Goal: Find specific page/section: Find specific page/section

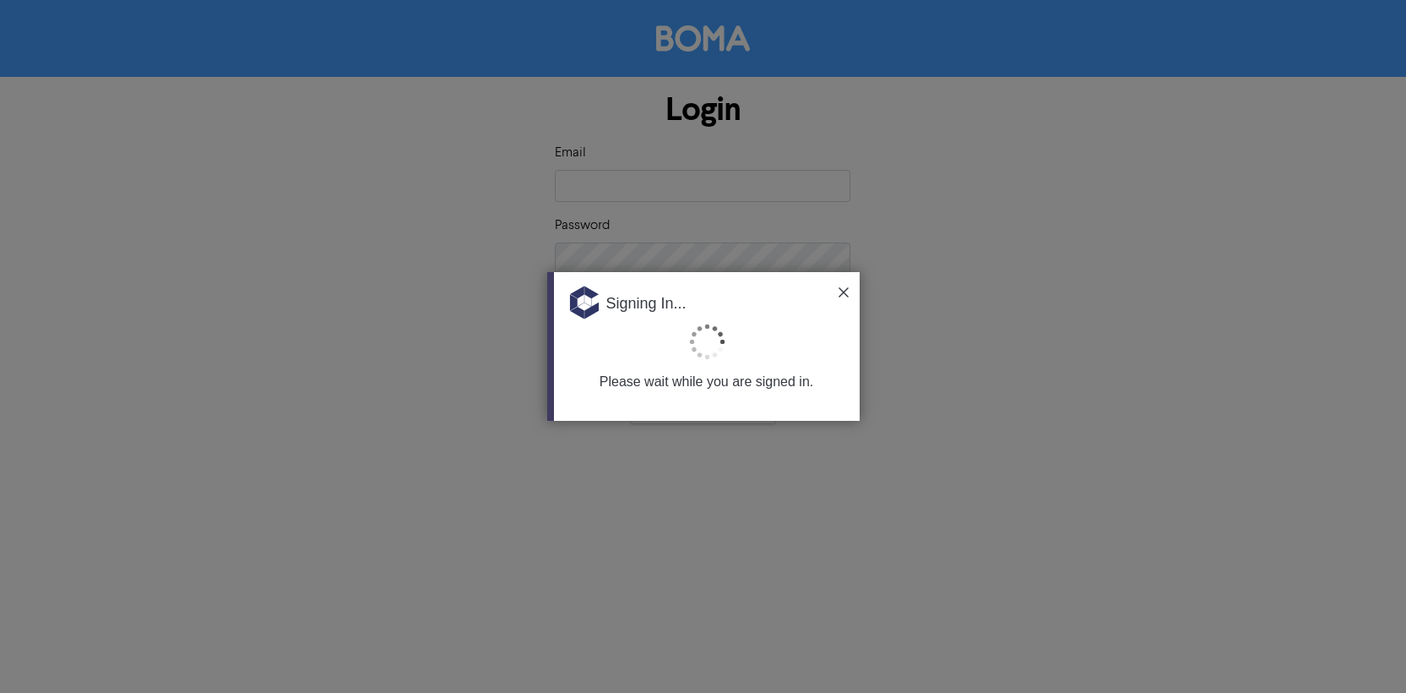
type input "[EMAIL_ADDRESS][DOMAIN_NAME]"
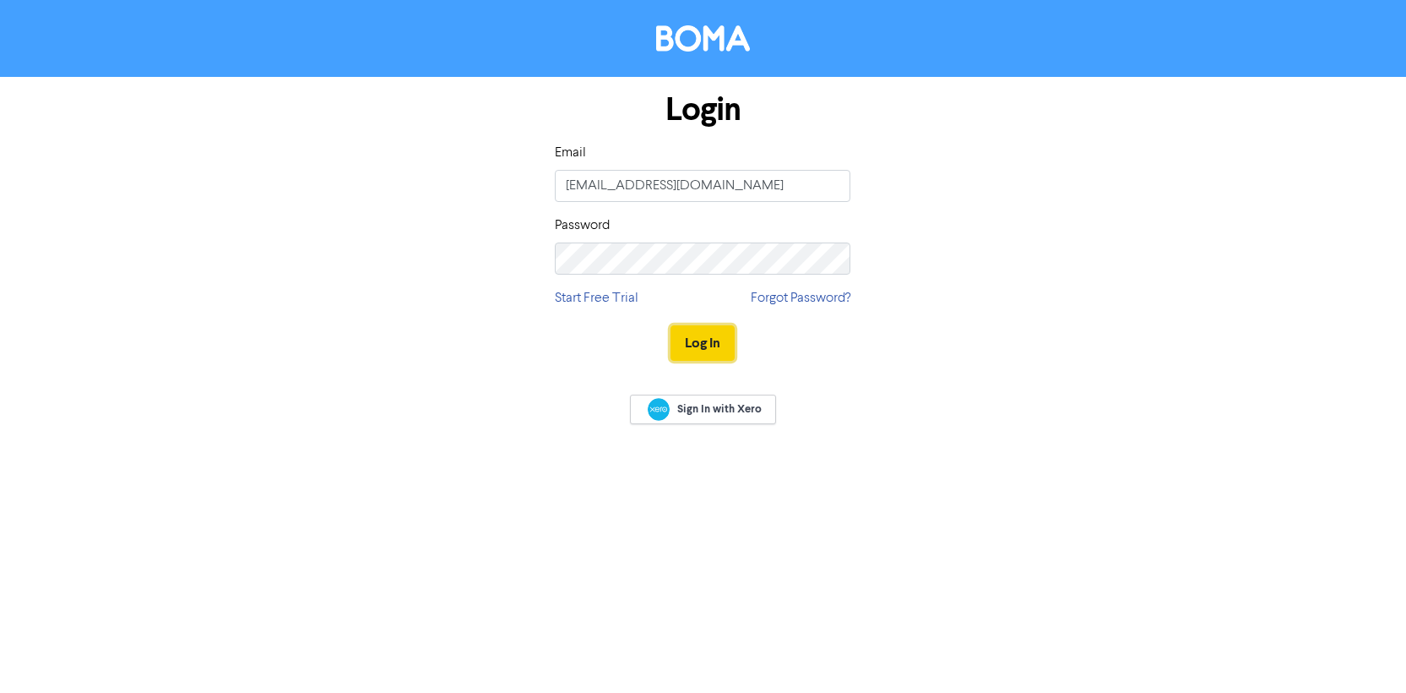
click at [718, 347] on button "Log In" at bounding box center [703, 342] width 64 height 35
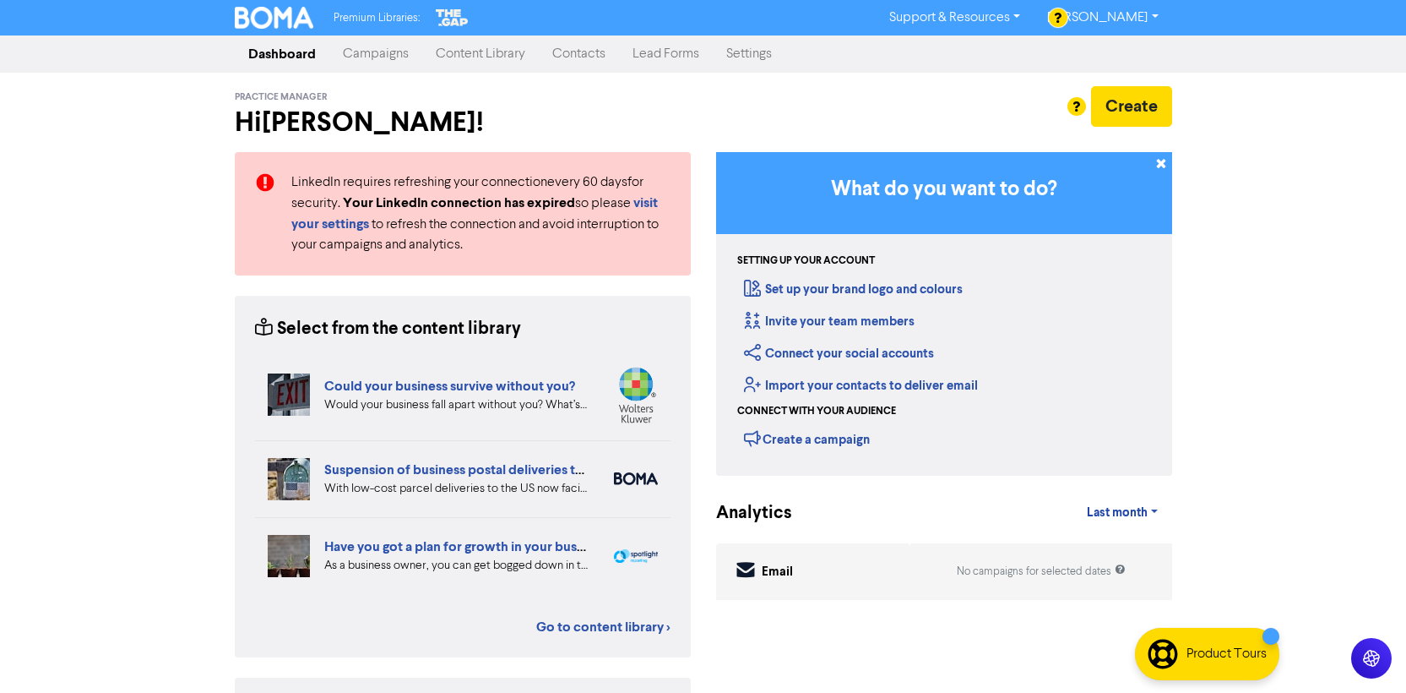
click at [503, 51] on link "Content Library" at bounding box center [480, 54] width 117 height 34
